Goal: Task Accomplishment & Management: Use online tool/utility

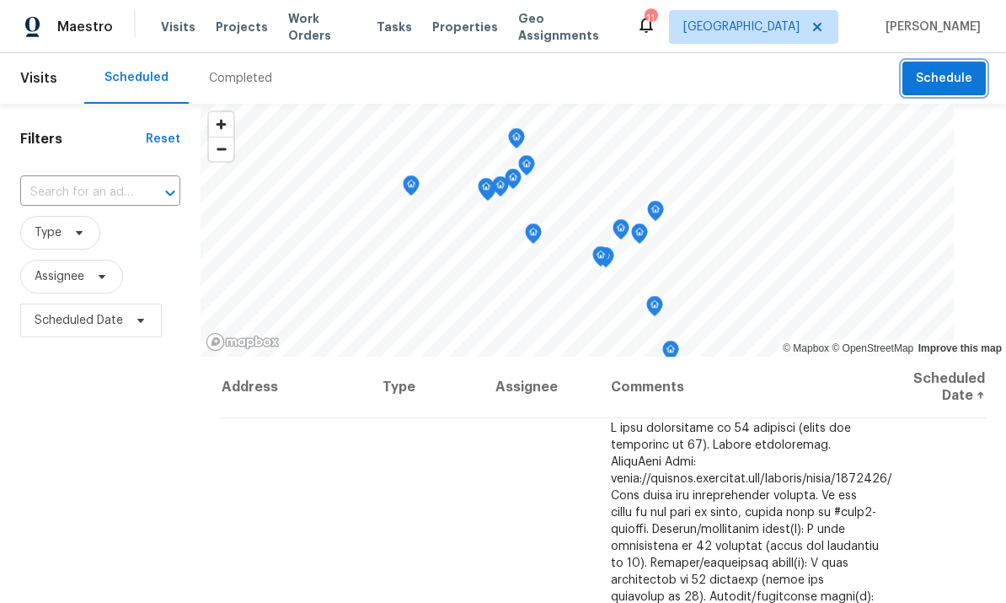
click at [935, 89] on button "Schedule" at bounding box center [944, 79] width 83 height 35
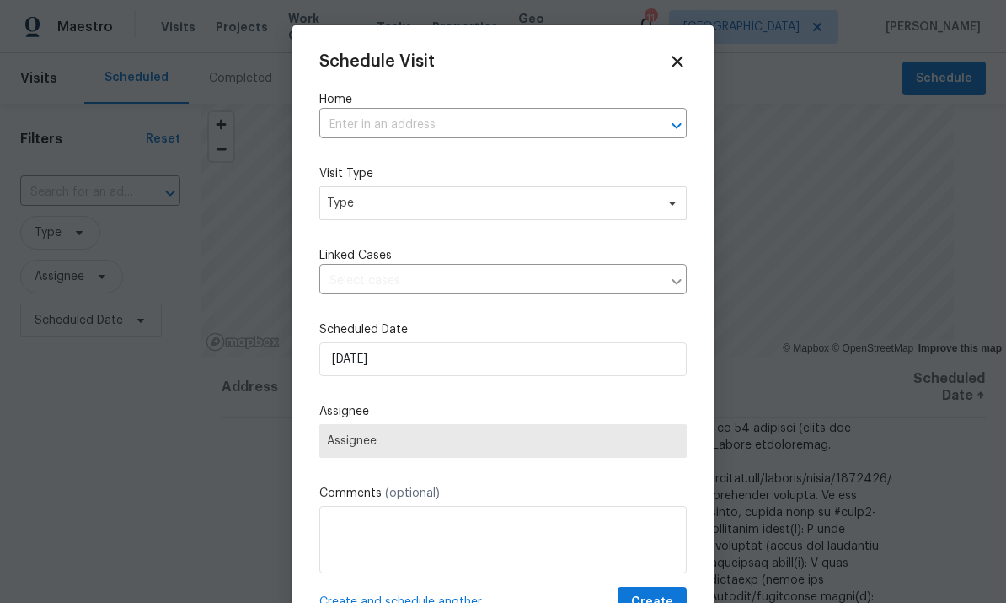
click at [485, 133] on input "text" at bounding box center [479, 125] width 320 height 26
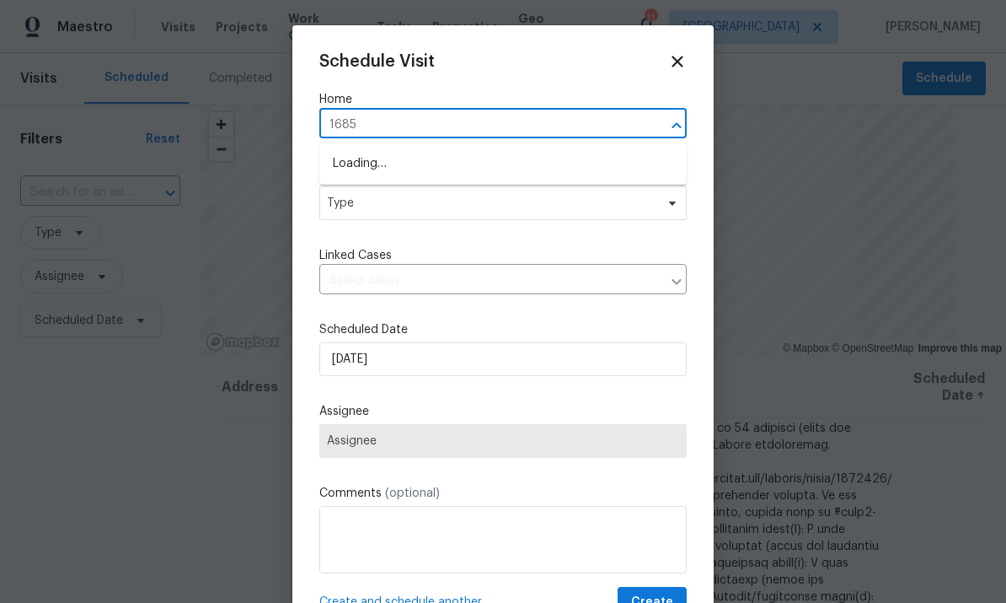
type input "16857"
click at [509, 161] on li "16857 Chatsworth St, Granada Hills, CA 91344" at bounding box center [502, 164] width 367 height 28
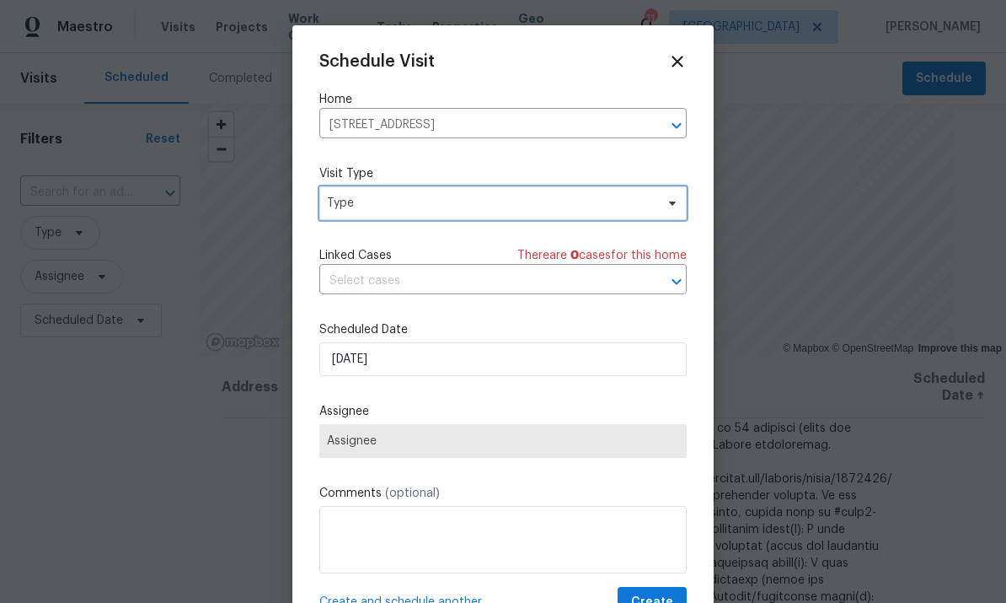
click at [609, 196] on span "Type" at bounding box center [502, 203] width 367 height 34
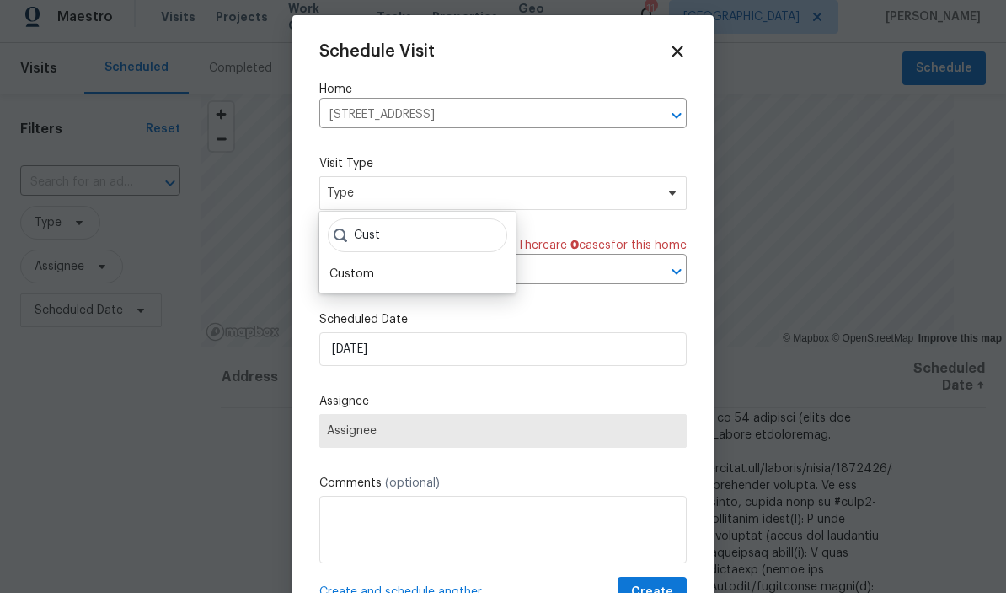
scroll to position [10, 0]
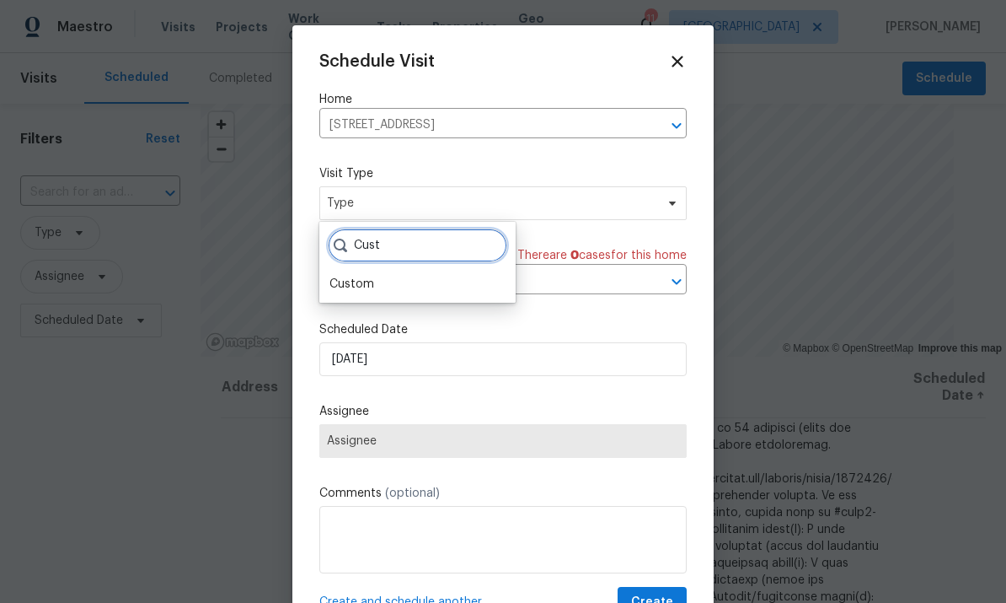
type input "Cust"
click at [350, 276] on div "Custom" at bounding box center [352, 284] width 45 height 17
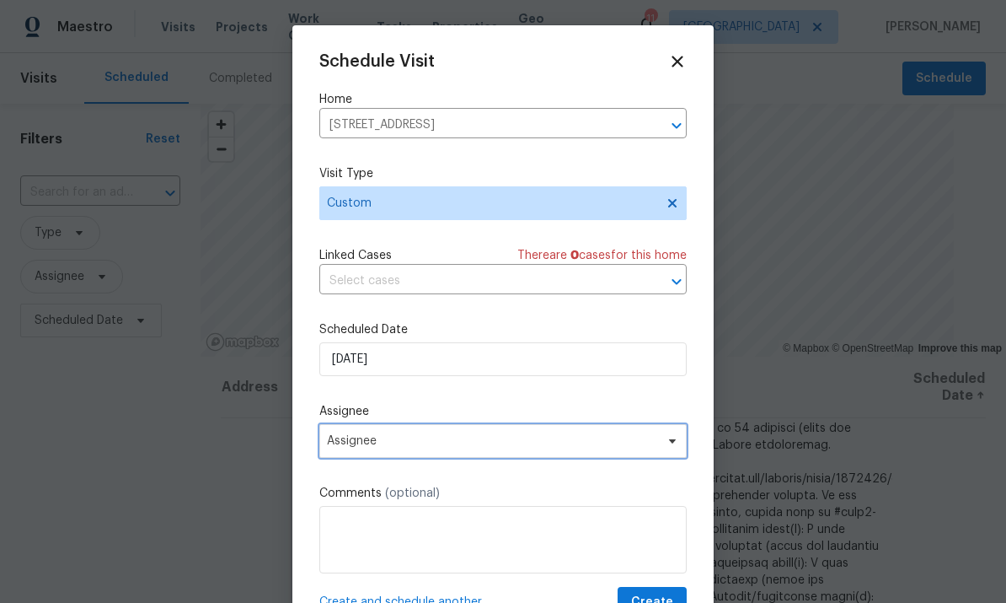
click at [360, 442] on span "Assignee" at bounding box center [492, 440] width 330 height 13
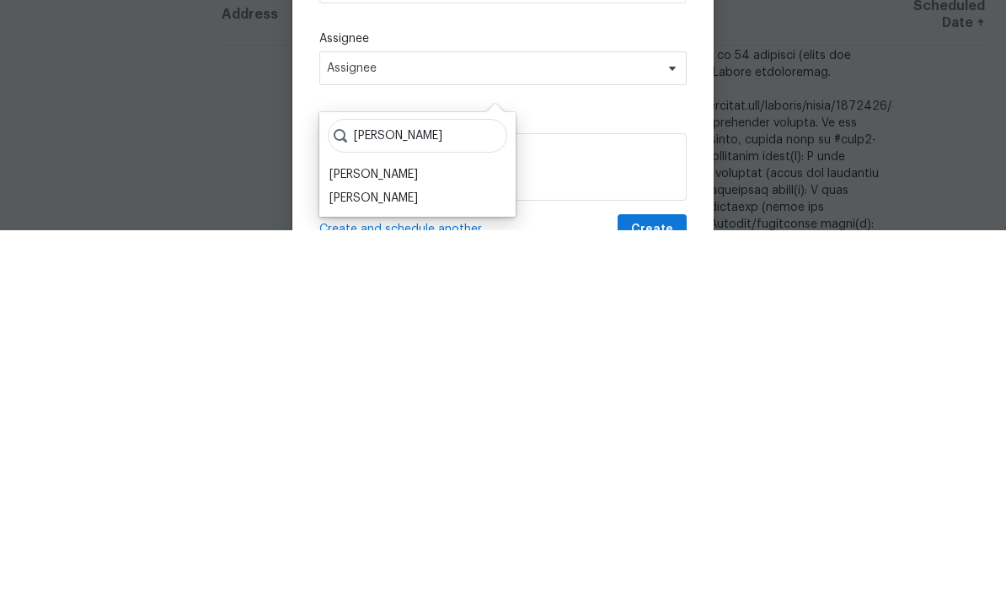
type input "Fran"
click at [367, 562] on div "[PERSON_NAME]" at bounding box center [374, 570] width 88 height 17
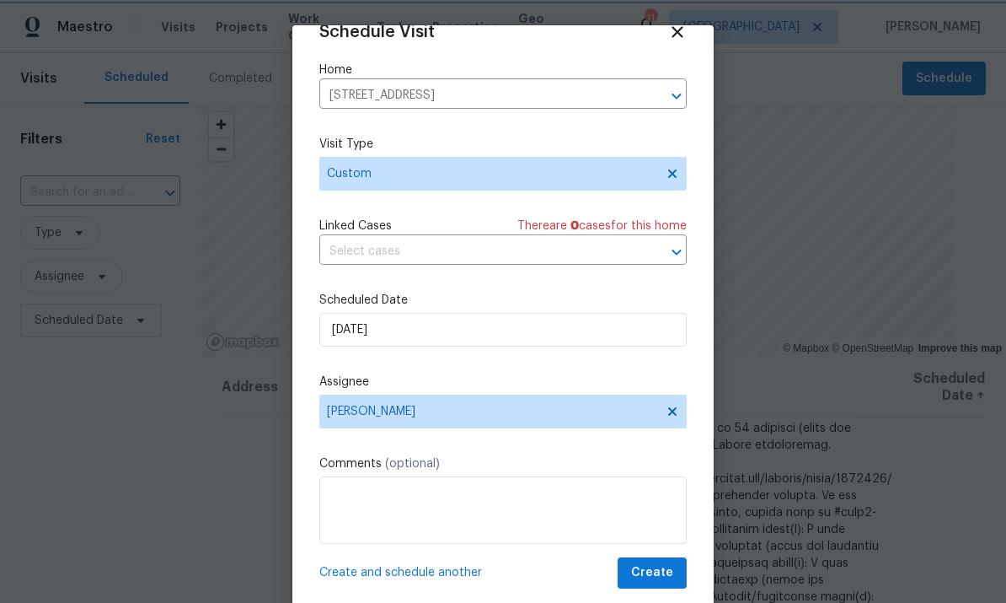
scroll to position [33, 0]
click at [659, 565] on span "Create" at bounding box center [652, 572] width 42 height 21
